Goal: Task Accomplishment & Management: Manage account settings

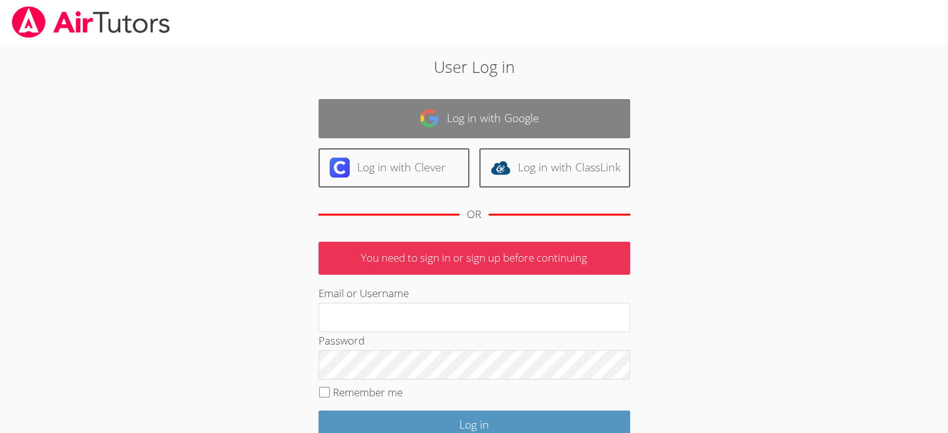
click at [510, 112] on link "Log in with Google" at bounding box center [474, 118] width 312 height 39
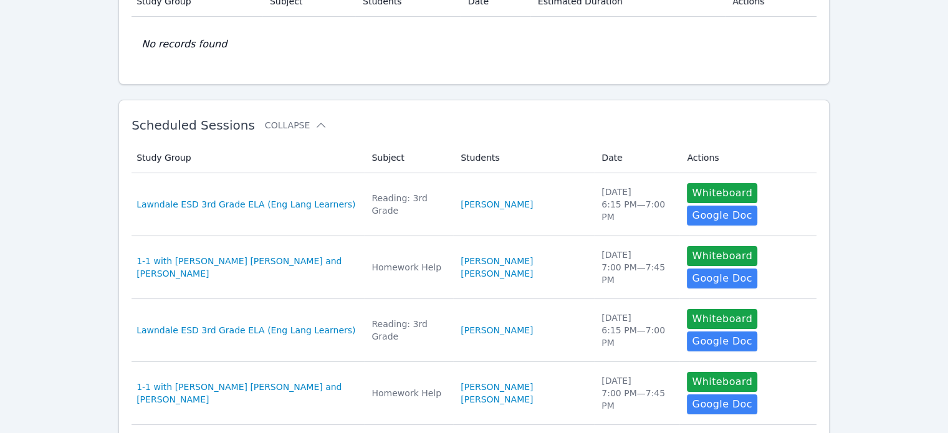
scroll to position [187, 0]
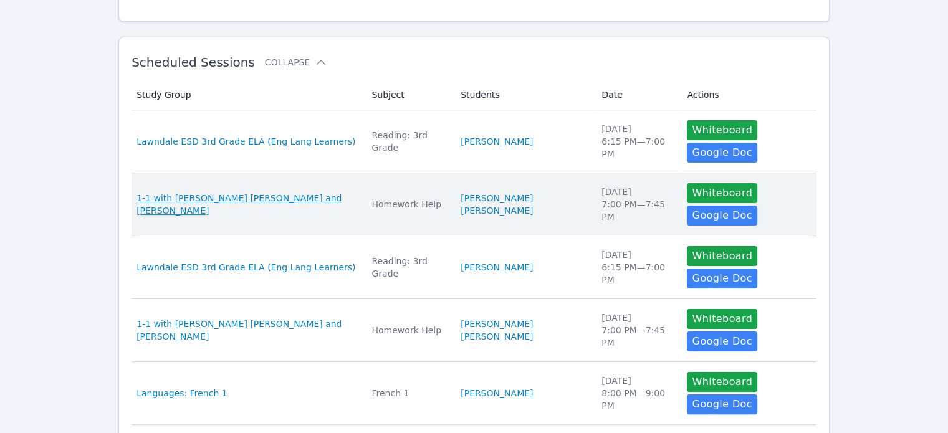
click at [279, 192] on span "1-1 with [PERSON_NAME] [PERSON_NAME] and [PERSON_NAME]" at bounding box center [246, 204] width 220 height 25
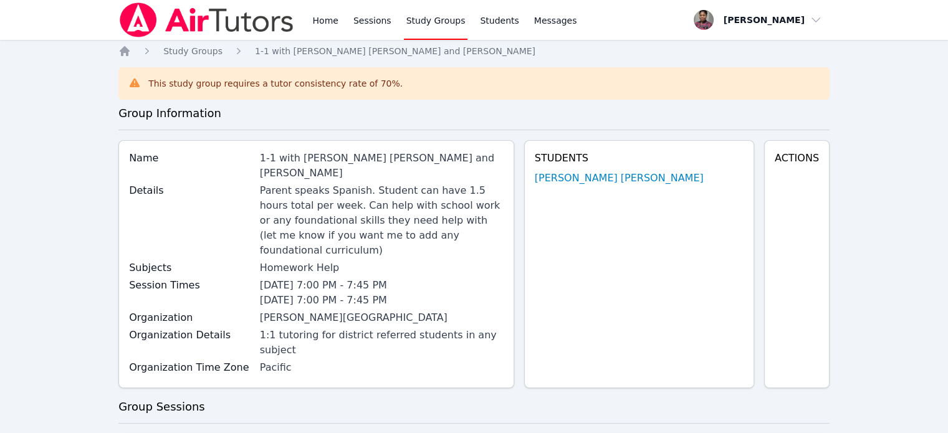
click at [788, 160] on h4 "Actions" at bounding box center [797, 158] width 44 height 15
click at [361, 16] on link "Sessions" at bounding box center [372, 20] width 43 height 40
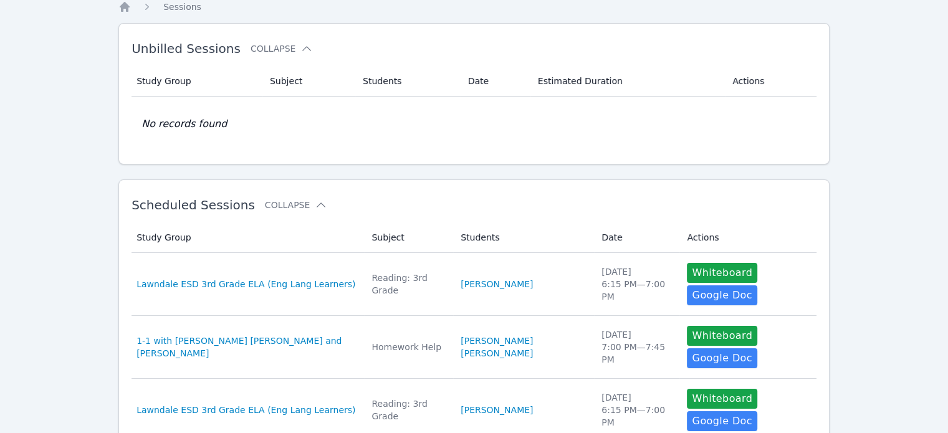
scroll to position [62, 0]
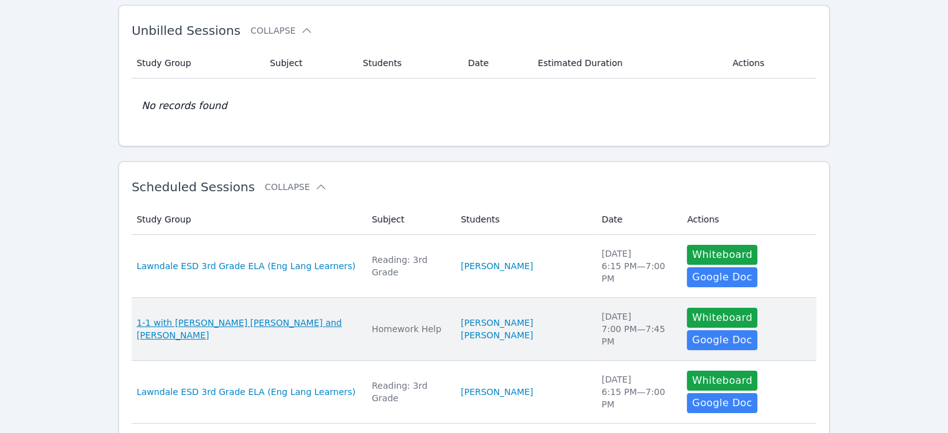
click at [222, 317] on span "1-1 with Dan Geler Wittmann and Jacinta Asale" at bounding box center [246, 329] width 220 height 25
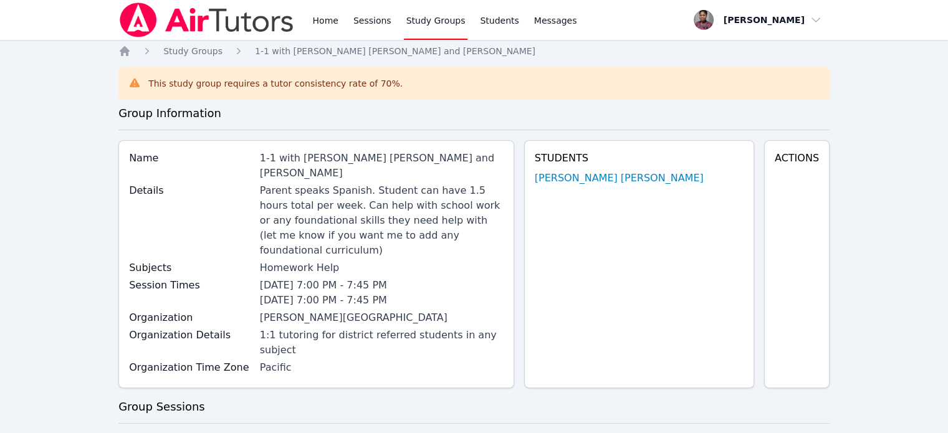
click at [805, 163] on h4 "Actions" at bounding box center [797, 158] width 44 height 15
click at [483, 24] on link "Students" at bounding box center [499, 20] width 44 height 40
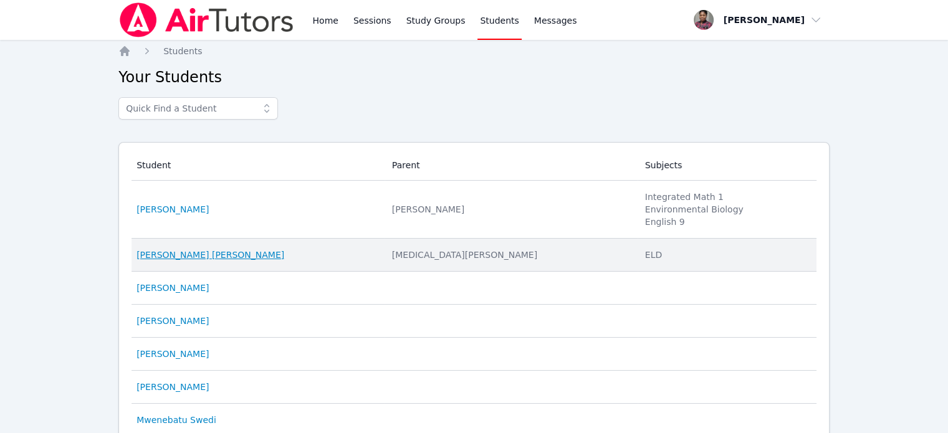
click at [209, 254] on link "Dan Geler Wittmann" at bounding box center [210, 255] width 148 height 12
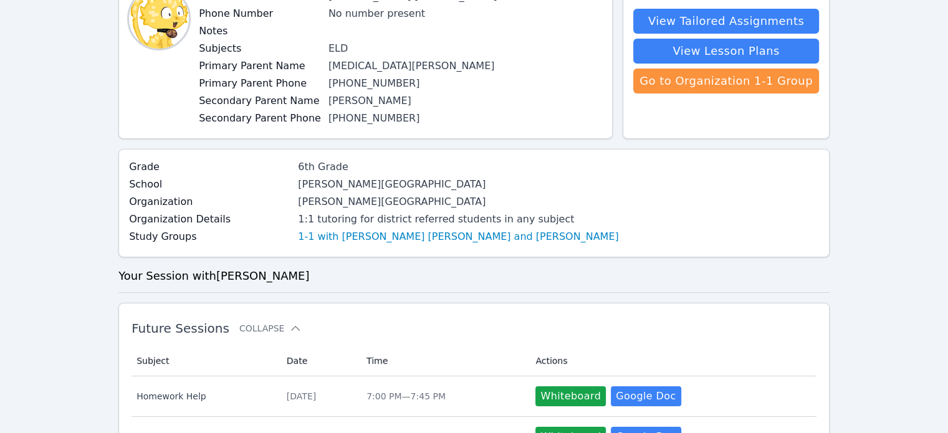
scroll to position [249, 0]
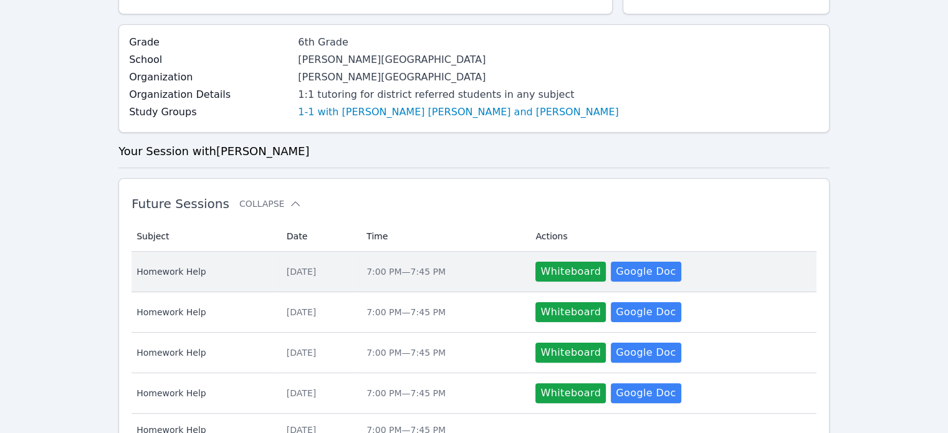
click at [166, 269] on span "Homework Help" at bounding box center [203, 271] width 135 height 12
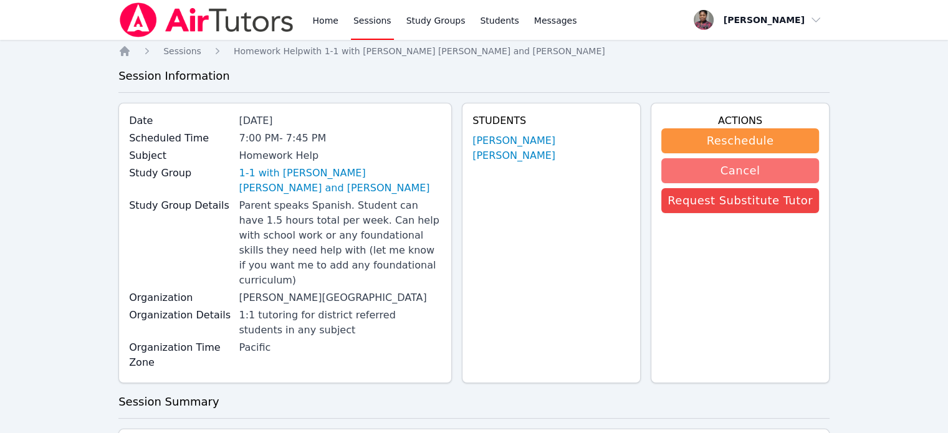
click at [719, 168] on button "Cancel" at bounding box center [740, 170] width 158 height 25
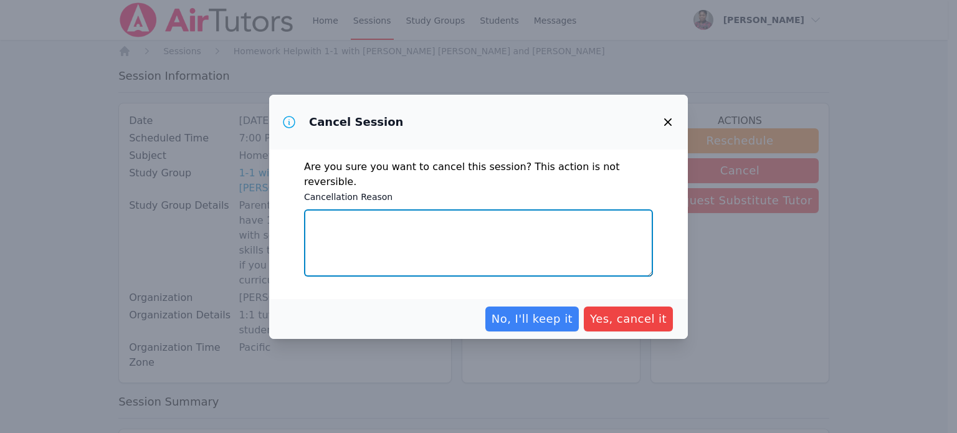
click at [332, 221] on textarea "Cancellation Reason" at bounding box center [478, 242] width 349 height 67
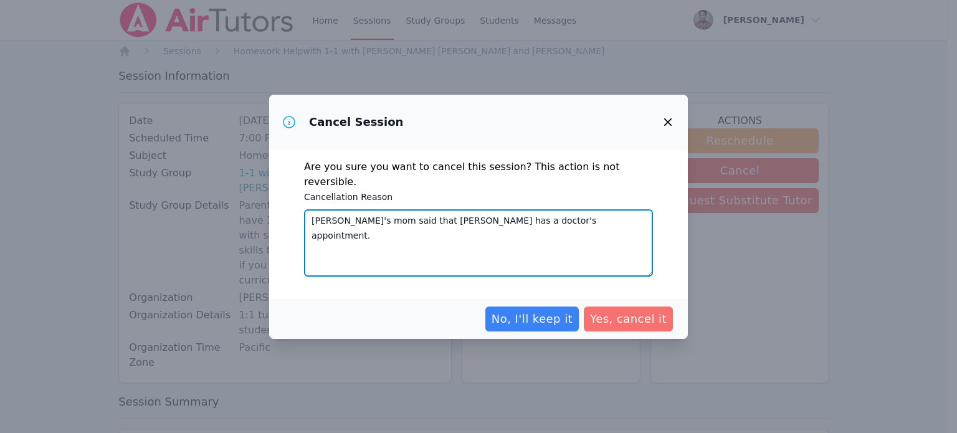
type textarea "Kyra's mom said that Dan has a doctor's appointment."
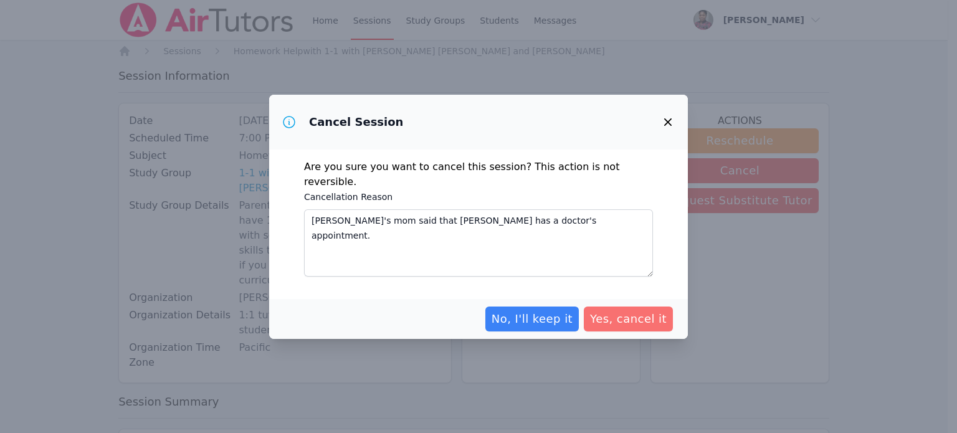
click at [616, 310] on span "Yes, cancel it" at bounding box center [628, 318] width 77 height 17
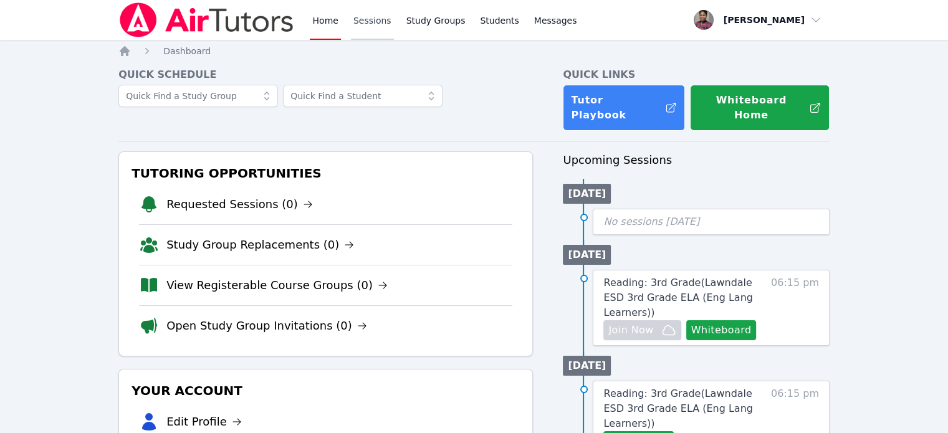
click at [371, 24] on link "Sessions" at bounding box center [372, 20] width 43 height 40
